Goal: Book appointment/travel/reservation

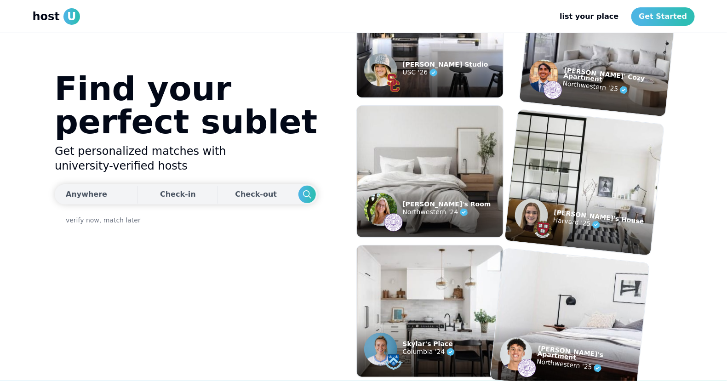
click at [91, 193] on div "Anywhere" at bounding box center [86, 194] width 41 height 11
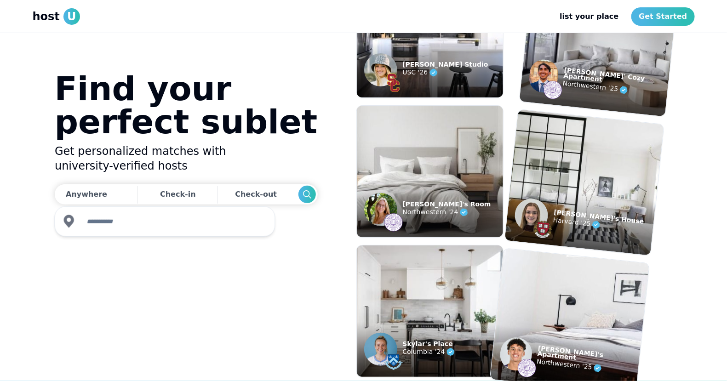
type input "*"
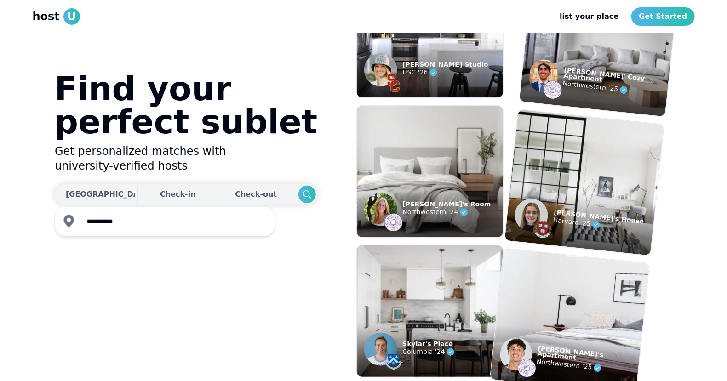
type input "**********"
click at [175, 193] on div "Check-in Check-out" at bounding box center [186, 194] width 263 height 20
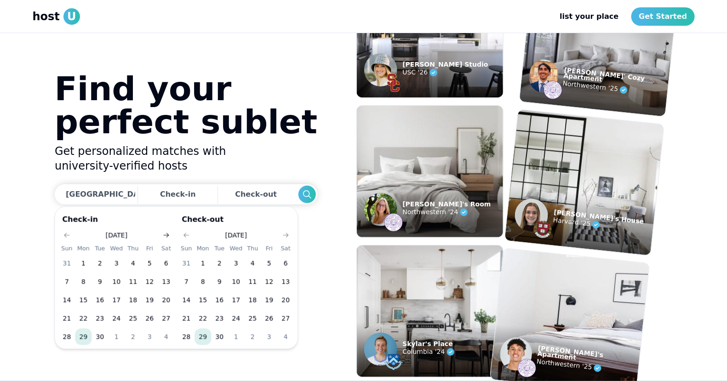
click at [167, 235] on icon "Go to next month" at bounding box center [165, 235] width 7 height 7
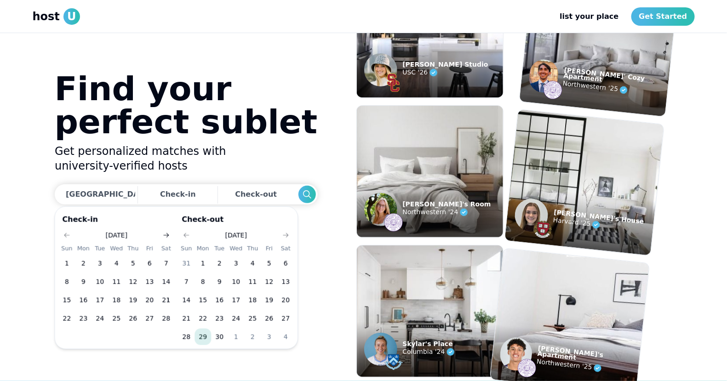
click at [167, 235] on icon "Go to next month" at bounding box center [165, 235] width 7 height 7
click at [161, 231] on button "Go to next month" at bounding box center [165, 235] width 13 height 13
click at [155, 280] on button "12" at bounding box center [149, 281] width 17 height 17
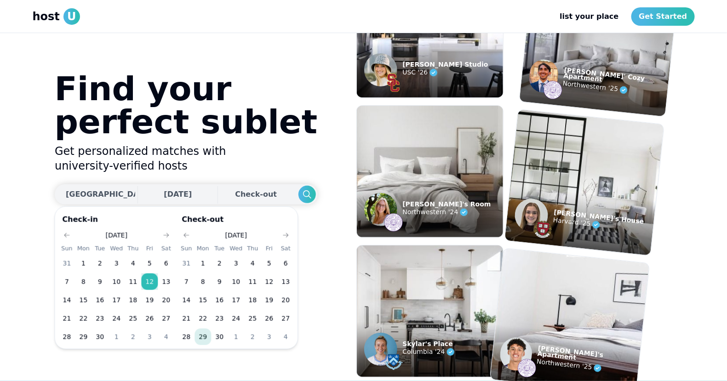
click at [235, 191] on div "Check-out" at bounding box center [257, 194] width 45 height 18
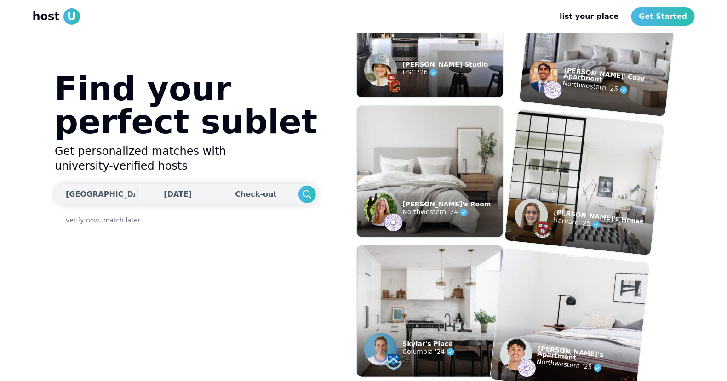
click at [235, 189] on div "Check-out" at bounding box center [257, 194] width 45 height 18
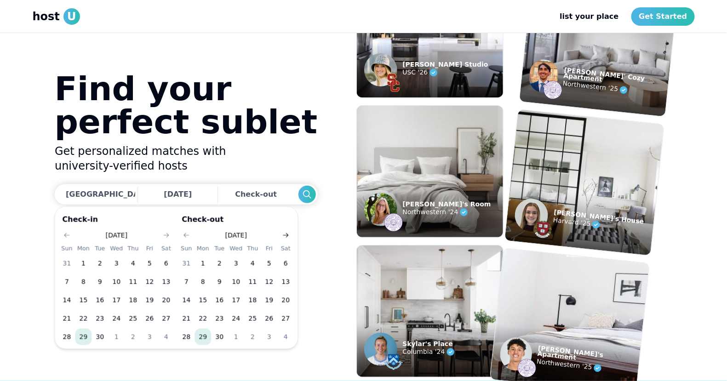
click at [285, 230] on button "Go to next month" at bounding box center [285, 235] width 13 height 13
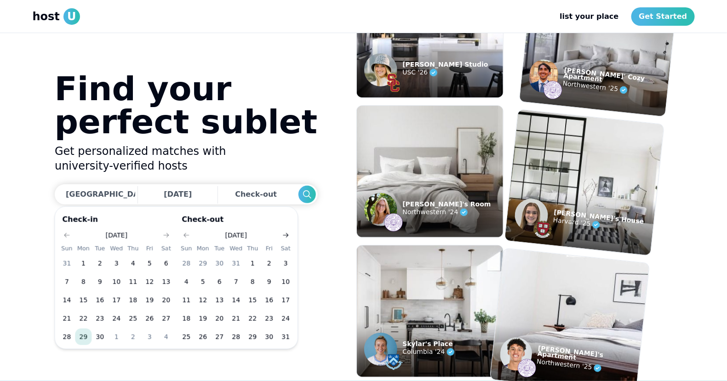
click at [285, 230] on button "Go to next month" at bounding box center [285, 235] width 13 height 13
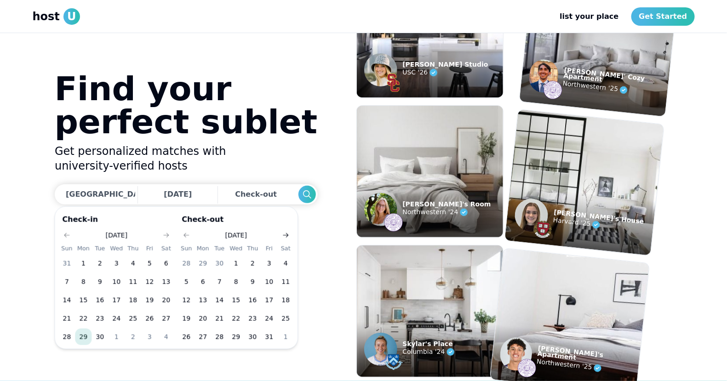
click at [285, 230] on button "Go to next month" at bounding box center [285, 235] width 13 height 13
click at [214, 262] on button "1" at bounding box center [219, 263] width 17 height 17
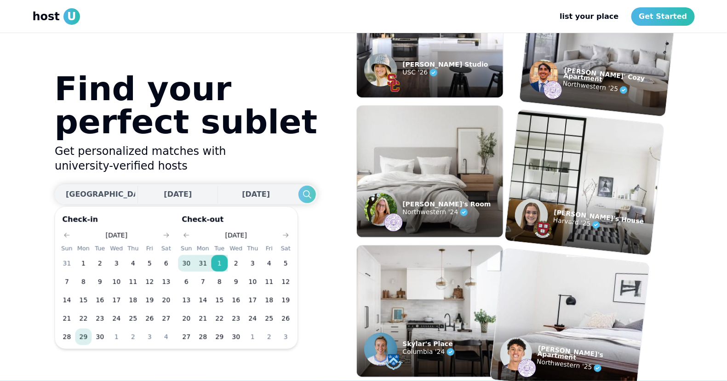
click at [301, 189] on icon "Search" at bounding box center [306, 194] width 11 height 11
